Goal: Transaction & Acquisition: Purchase product/service

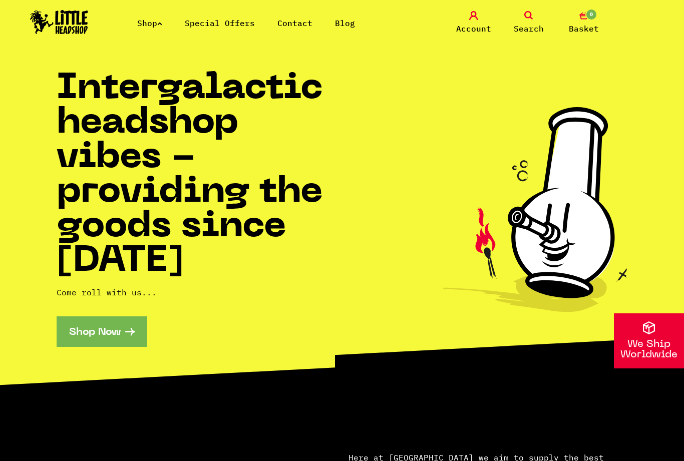
click at [215, 28] on link "Special Offers" at bounding box center [220, 23] width 70 height 10
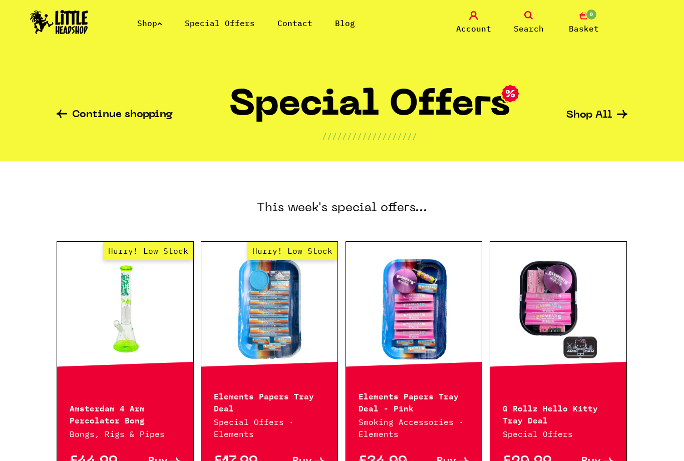
click at [157, 26] on link "Shop" at bounding box center [149, 23] width 25 height 10
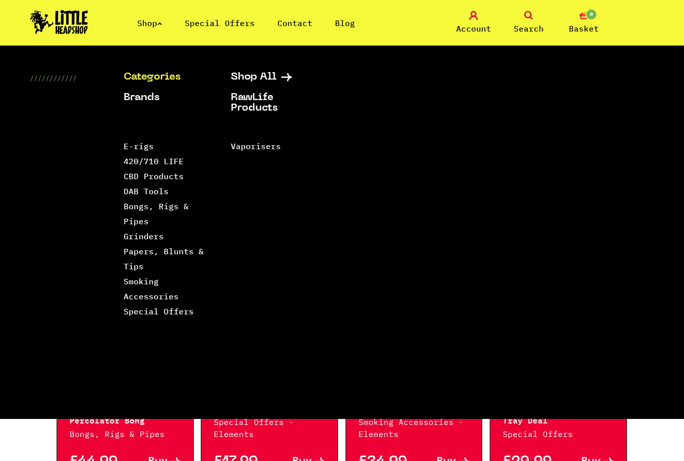
click at [195, 256] on link "Papers, Blunts & Tips" at bounding box center [164, 258] width 80 height 25
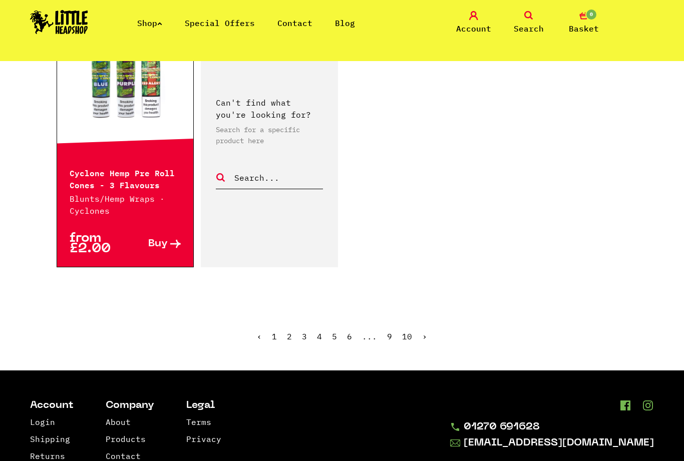
scroll to position [1704, 0]
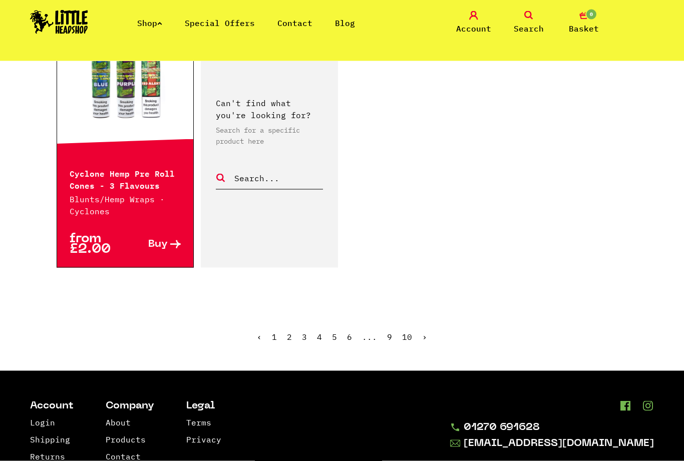
click at [294, 323] on ul "‹ 1 2 3 4 5 6 ... 9 10 ›" at bounding box center [342, 344] width 571 height 43
click at [291, 332] on link "2" at bounding box center [289, 337] width 5 height 10
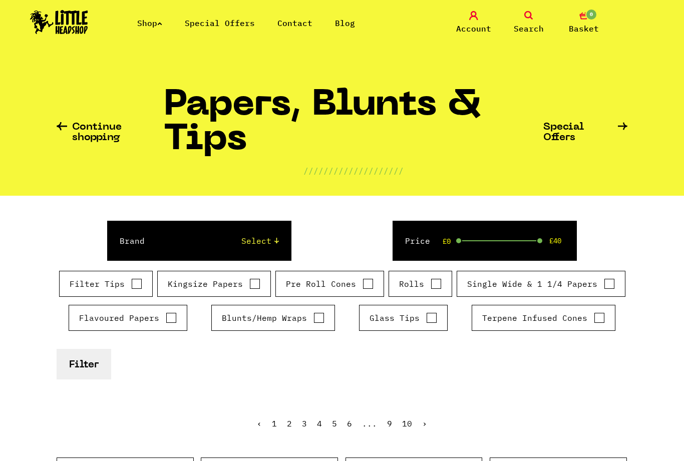
click at [263, 281] on div "Kingsize Papers" at bounding box center [214, 284] width 114 height 26
click at [251, 286] on input "Kingsize Papers" at bounding box center [254, 284] width 11 height 10
checkbox input "true"
click at [100, 371] on button "Filter" at bounding box center [84, 364] width 55 height 31
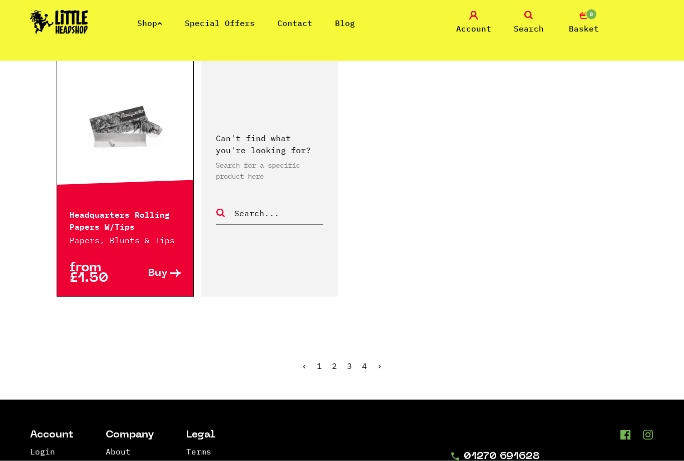
scroll to position [1704, 0]
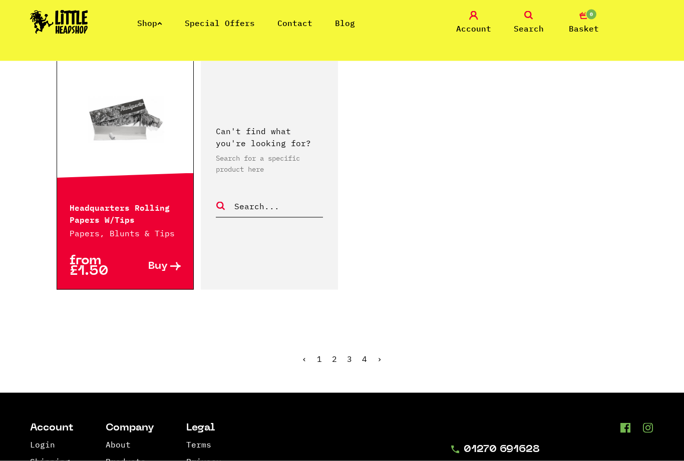
click at [380, 354] on link "›" at bounding box center [379, 359] width 5 height 10
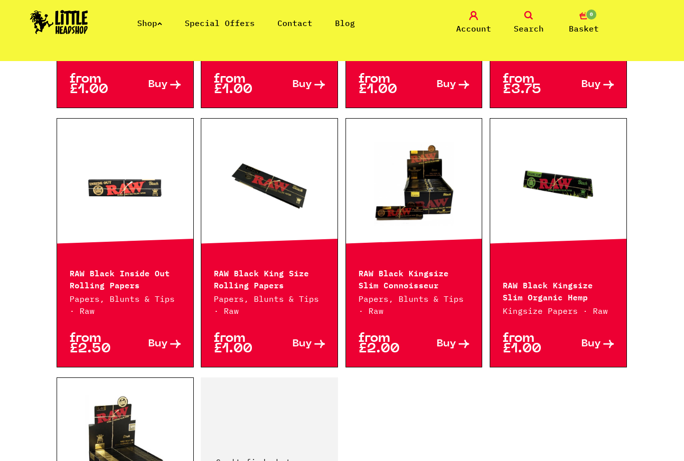
scroll to position [1376, 0]
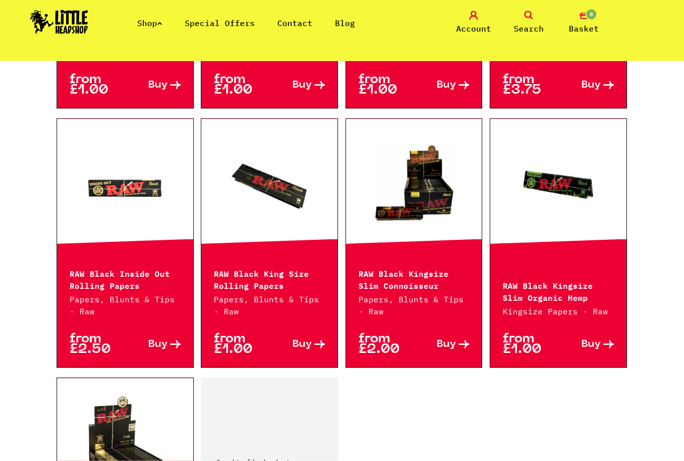
click at [427, 188] on link at bounding box center [414, 187] width 136 height 100
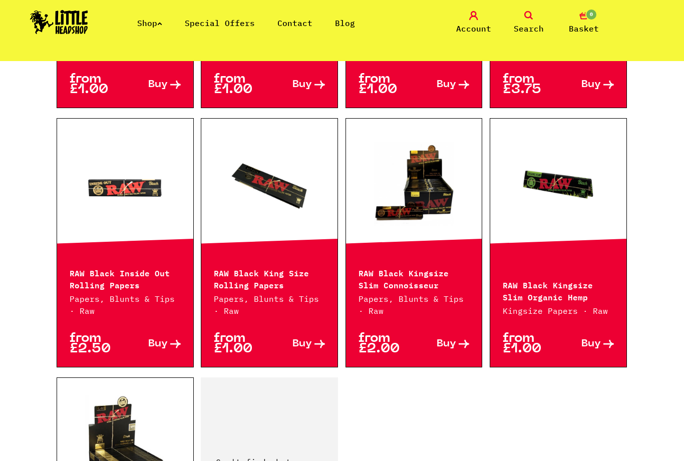
click at [436, 215] on link at bounding box center [414, 186] width 136 height 100
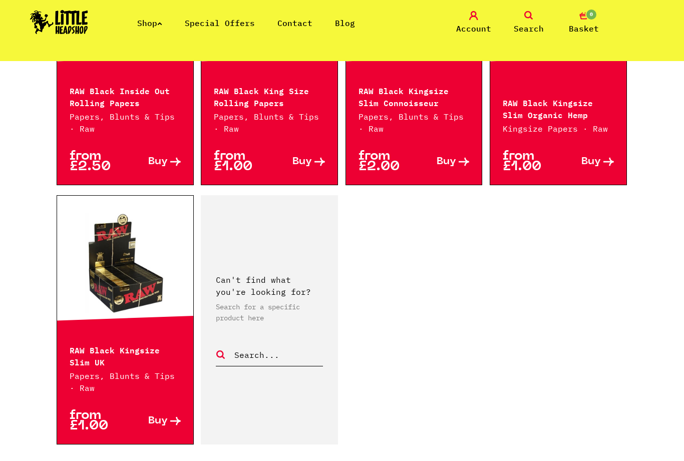
scroll to position [1557, 0]
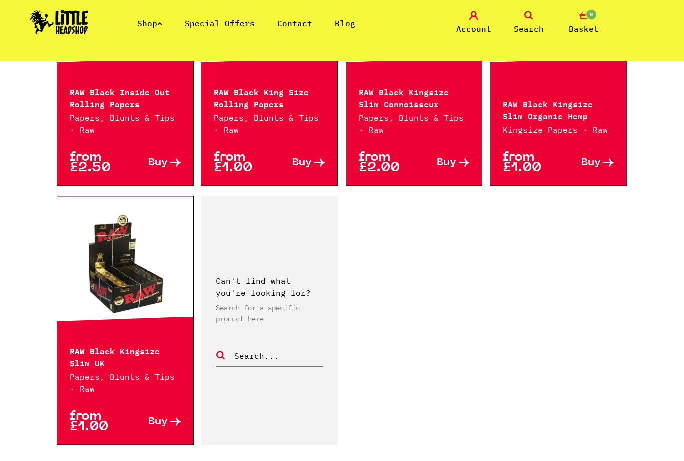
click at [95, 283] on link at bounding box center [125, 264] width 136 height 100
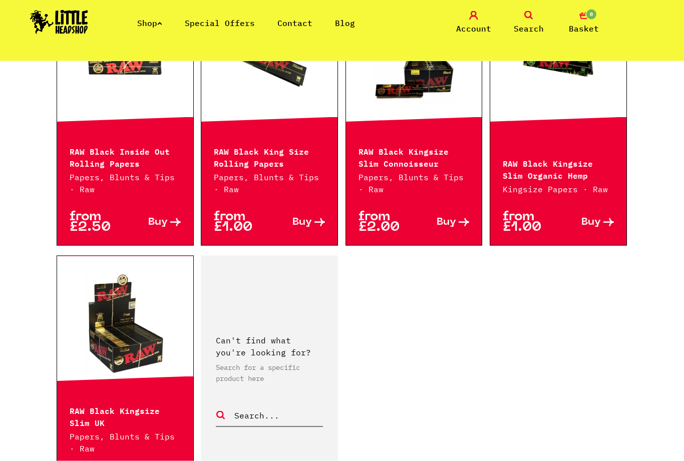
scroll to position [1558, 0]
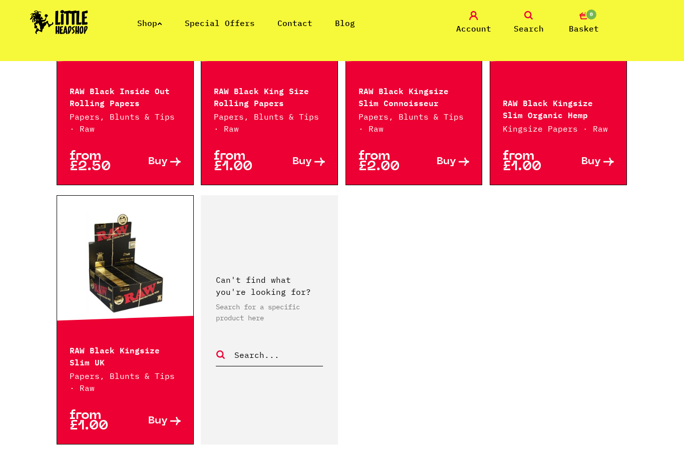
click at [157, 346] on p "RAW Black Kingsize Slim UK" at bounding box center [125, 355] width 111 height 24
click at [143, 277] on link at bounding box center [125, 263] width 136 height 100
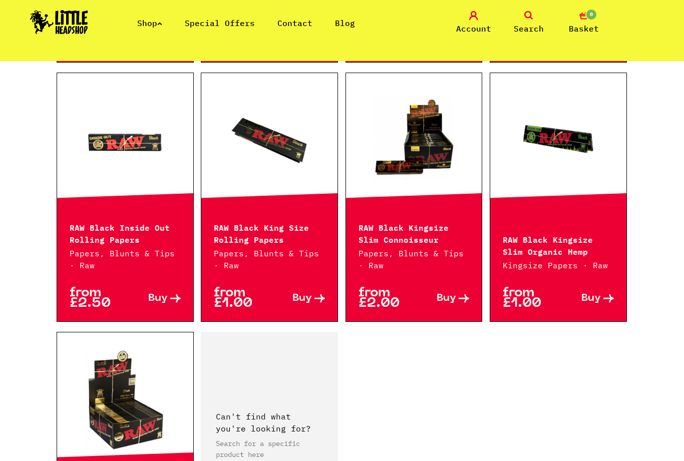
scroll to position [1421, 0]
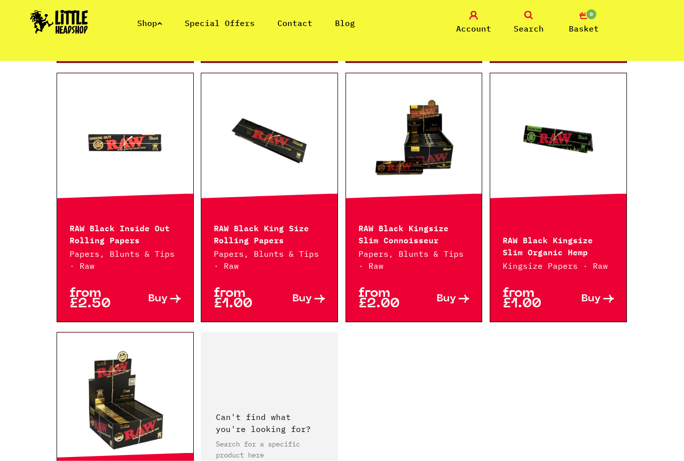
click at [426, 227] on p "RAW Black Kingsize Slim Connoisseur" at bounding box center [413, 233] width 111 height 24
click at [408, 288] on p "from £2.00" at bounding box center [386, 298] width 56 height 21
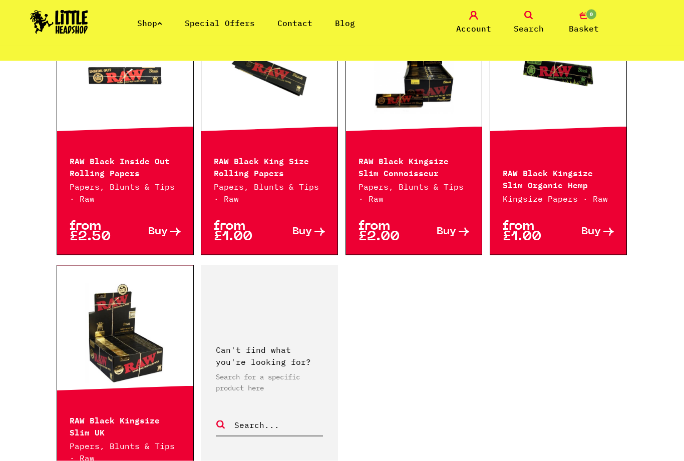
scroll to position [1488, 0]
click at [441, 181] on p "Papers, Blunts & Tips · Raw" at bounding box center [413, 193] width 111 height 24
click at [458, 225] on link "Buy" at bounding box center [442, 231] width 56 height 21
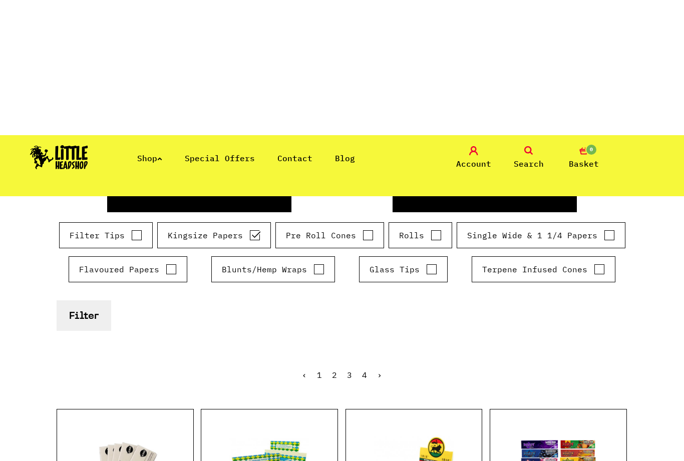
scroll to position [0, 0]
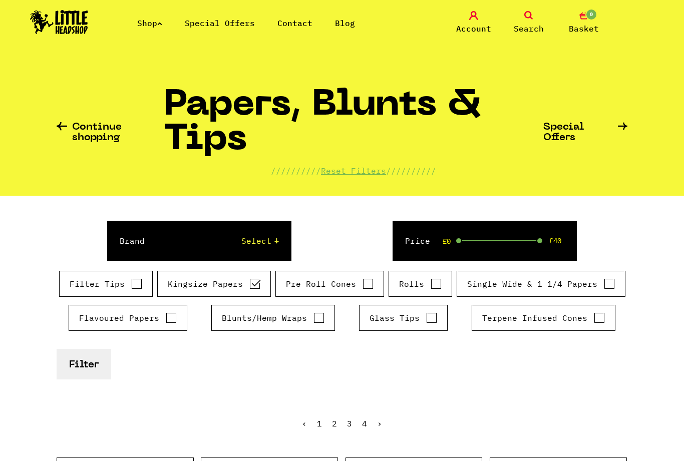
click at [626, 129] on icon at bounding box center [623, 126] width 10 height 9
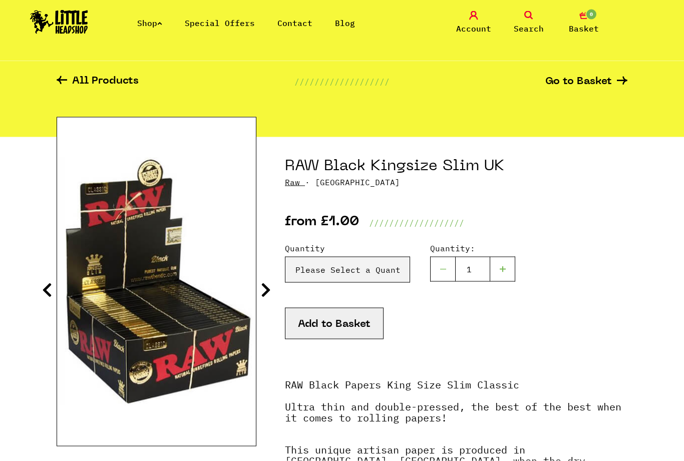
scroll to position [25, 0]
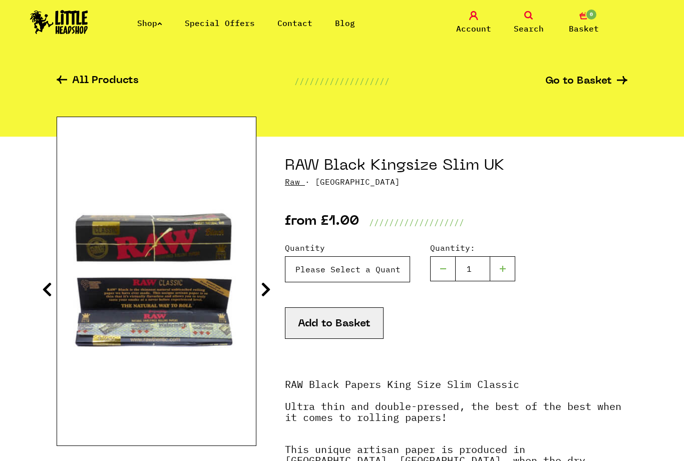
click at [394, 270] on select "Please Select a Quantity X 1 - £1.00 X 6 - £5.00 Box (50pc) - £30.00" at bounding box center [347, 269] width 125 height 26
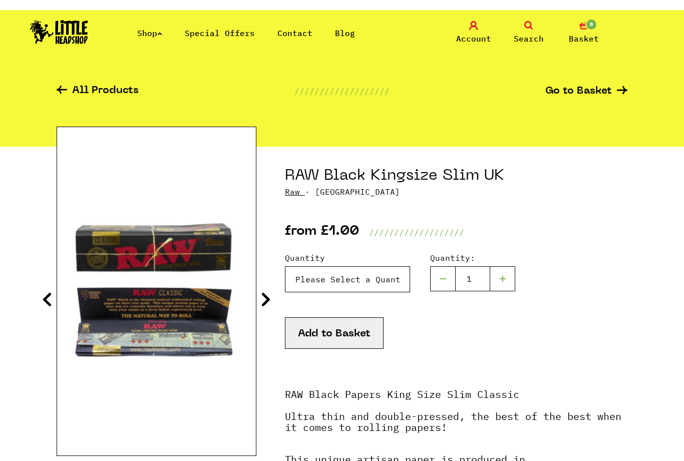
scroll to position [0, 0]
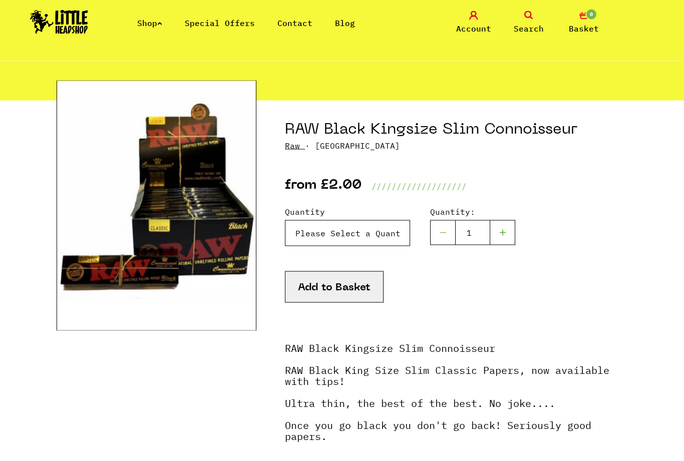
click at [399, 242] on select "Please Select a Quantity X 1 - £2.00 X 3 - £5.00 X 24 (Full Box) - £35.00" at bounding box center [347, 233] width 125 height 26
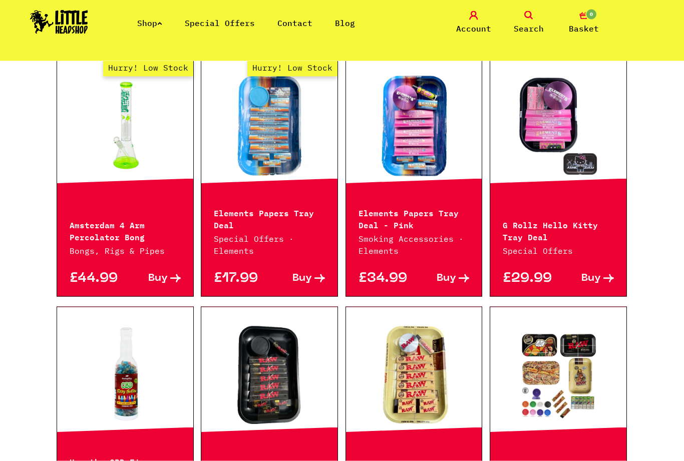
scroll to position [180, 0]
